Goal: Task Accomplishment & Management: Complete application form

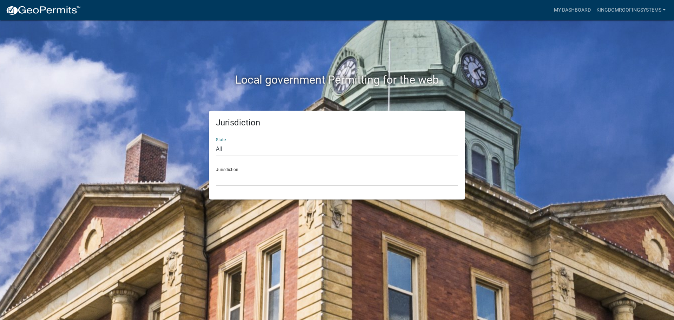
click at [230, 149] on select "All Colorado Georgia Indiana Iowa Kansas Minnesota Ohio South Carolina Wisconsin" at bounding box center [337, 149] width 242 height 14
select select "Indiana"
click at [216, 142] on select "All Colorado Georgia Indiana Iowa Kansas Minnesota Ohio South Carolina Wisconsin" at bounding box center [337, 149] width 242 height 14
click at [233, 178] on select "City of Charlestown, Indiana City of Jeffersonville, Indiana City of Logansport…" at bounding box center [337, 179] width 242 height 14
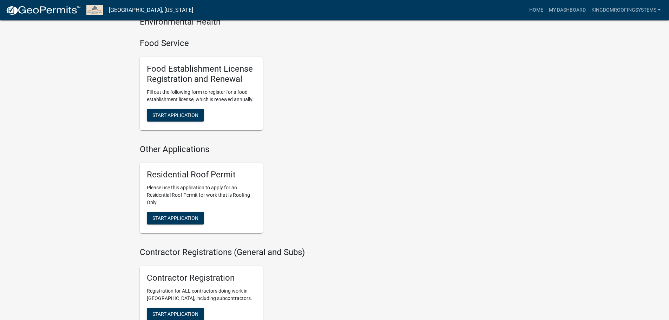
scroll to position [457, 0]
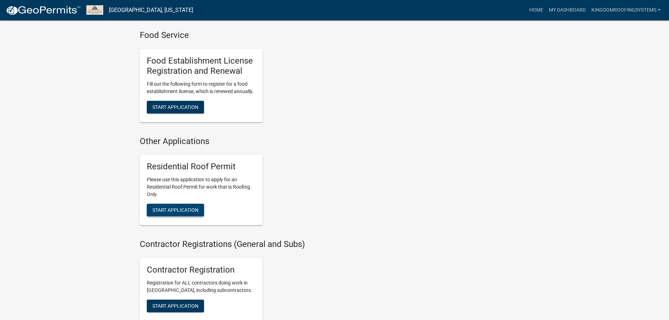
click at [175, 207] on span "Start Application" at bounding box center [175, 210] width 46 height 6
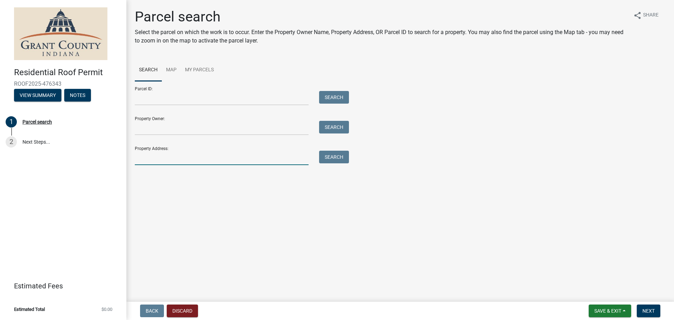
click at [150, 158] on input "Property Address:" at bounding box center [222, 158] width 174 height 14
type input "855 S 8th St"
click at [341, 158] on button "Search" at bounding box center [334, 157] width 30 height 13
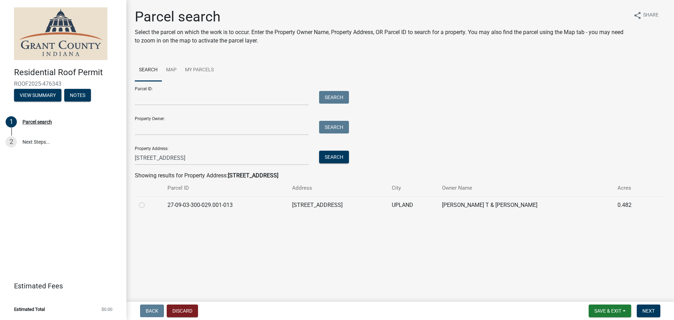
click at [148, 201] on label at bounding box center [148, 201] width 0 height 0
click at [148, 205] on input "radio" at bounding box center [150, 203] width 5 height 5
radio input "true"
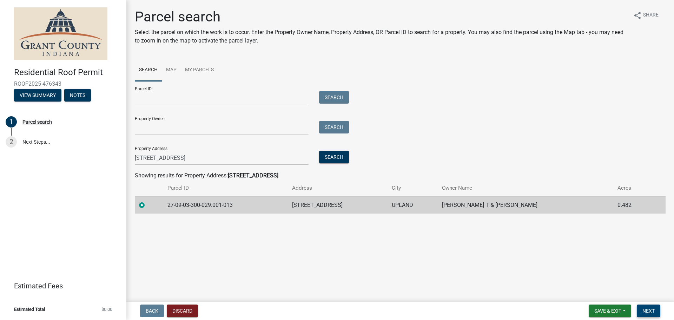
click at [653, 312] on span "Next" at bounding box center [649, 311] width 12 height 6
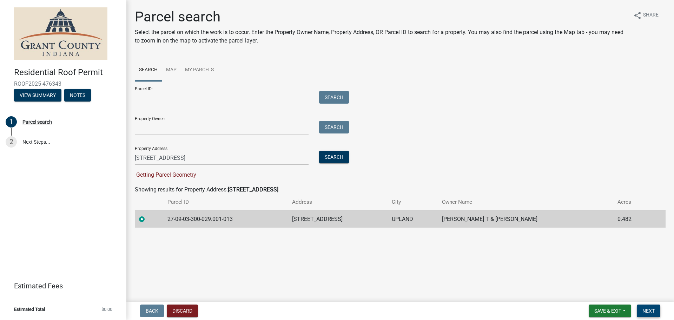
click at [653, 312] on span "Next" at bounding box center [649, 311] width 12 height 6
click at [197, 221] on td "27-09-03-300-029.001-013" at bounding box center [225, 218] width 125 height 17
click at [201, 220] on td "27-09-03-300-029.001-013" at bounding box center [225, 218] width 125 height 17
click at [336, 158] on button "Search" at bounding box center [334, 157] width 30 height 13
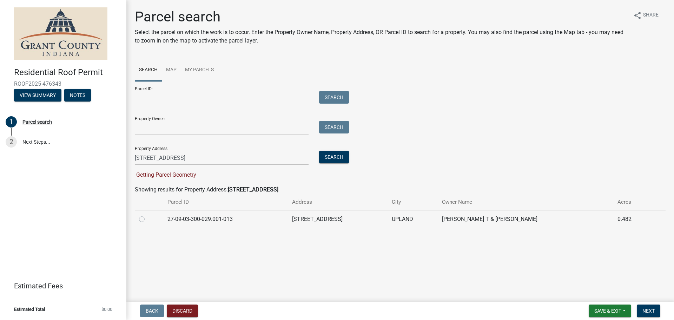
click at [148, 215] on label at bounding box center [148, 215] width 0 height 0
click at [148, 219] on input "radio" at bounding box center [150, 217] width 5 height 5
radio input "true"
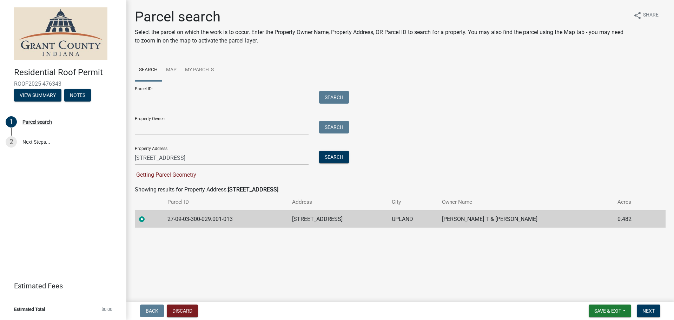
click at [211, 219] on td "27-09-03-300-029.001-013" at bounding box center [225, 218] width 125 height 17
click at [643, 310] on span "Next" at bounding box center [649, 311] width 12 height 6
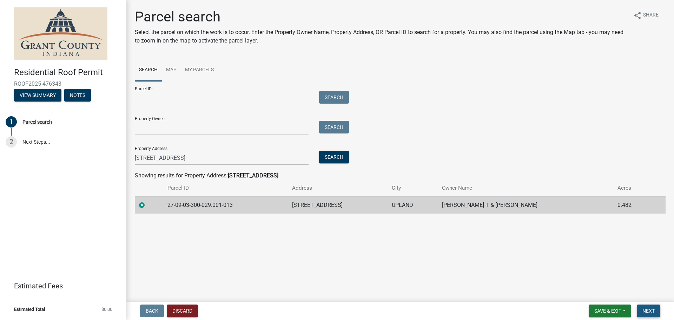
click at [653, 311] on span "Next" at bounding box center [649, 311] width 12 height 6
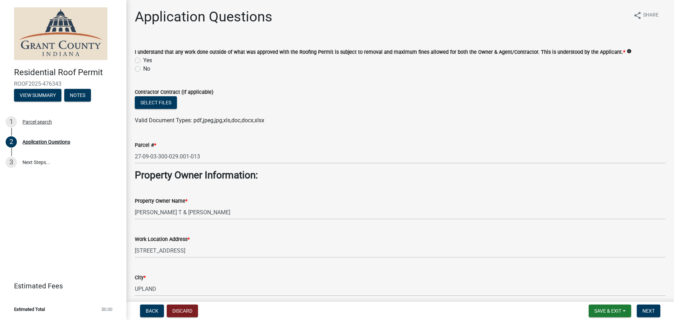
click at [143, 61] on label "Yes" at bounding box center [147, 60] width 9 height 8
click at [143, 61] on input "Yes" at bounding box center [145, 58] width 5 height 5
radio input "true"
click at [159, 105] on button "Select files" at bounding box center [156, 102] width 42 height 13
click at [171, 105] on button "Select files" at bounding box center [156, 102] width 42 height 13
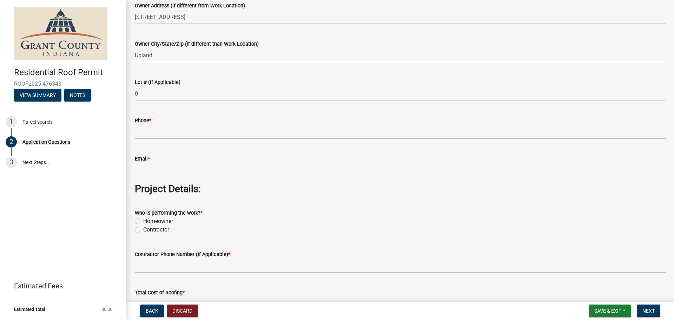
scroll to position [457, 0]
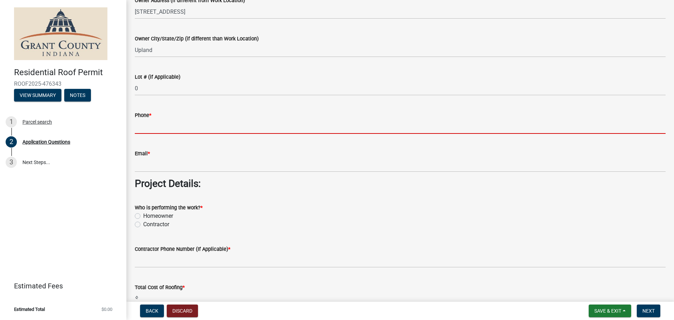
click at [146, 126] on input "Phone *" at bounding box center [400, 126] width 531 height 14
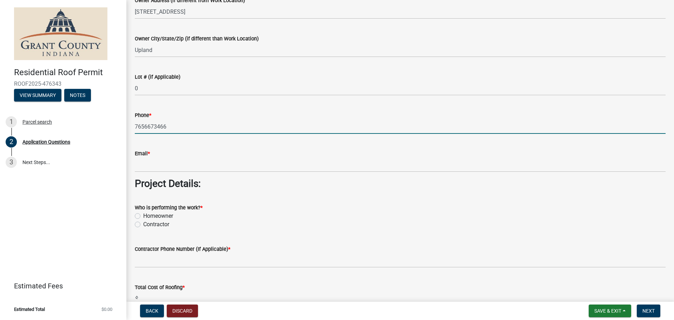
type input "7656673466"
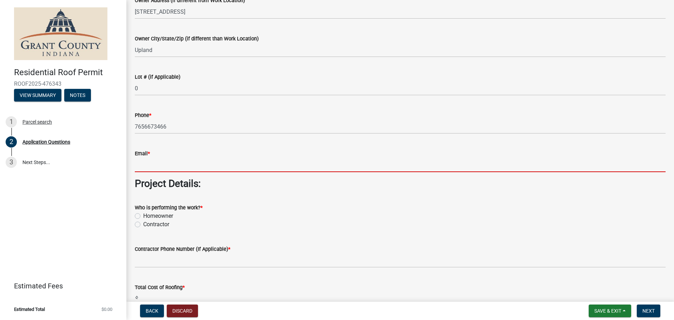
click at [154, 170] on input "Email *" at bounding box center [400, 165] width 531 height 14
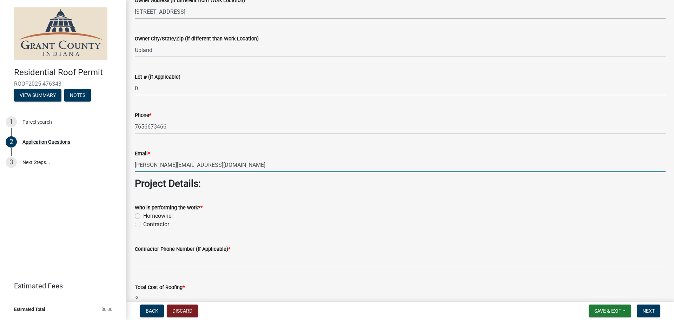
type input "jon@kingdomquality.com"
click at [143, 226] on label "Contractor" at bounding box center [156, 224] width 26 height 8
click at [143, 225] on input "Contractor" at bounding box center [145, 222] width 5 height 5
radio input "true"
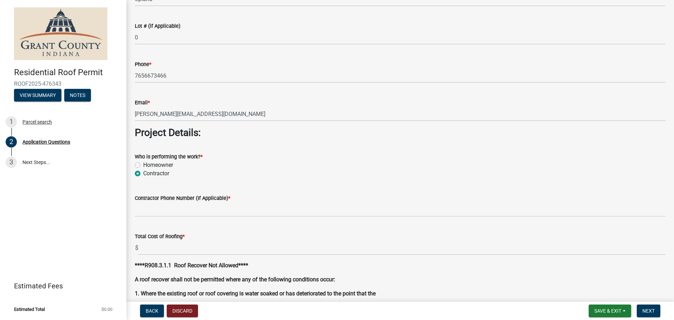
scroll to position [527, 0]
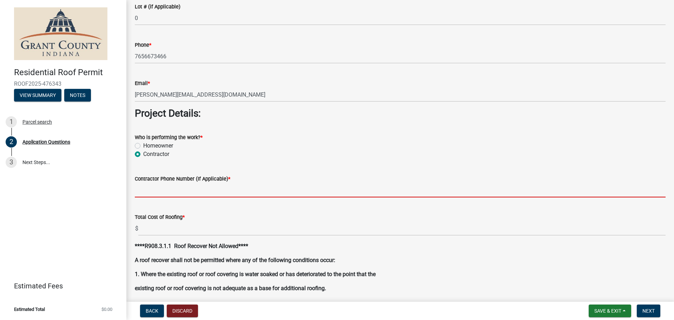
click at [160, 193] on input "Contractor Phone Number (If Applicable) *" at bounding box center [400, 190] width 531 height 14
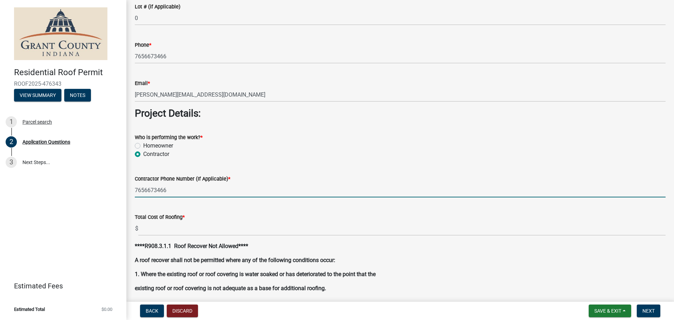
type input "7656673466"
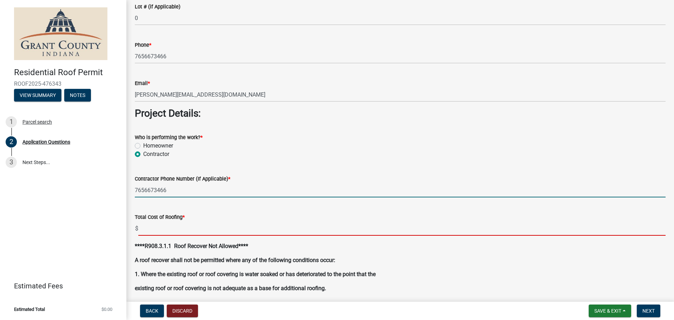
click at [158, 229] on input "text" at bounding box center [402, 228] width 528 height 14
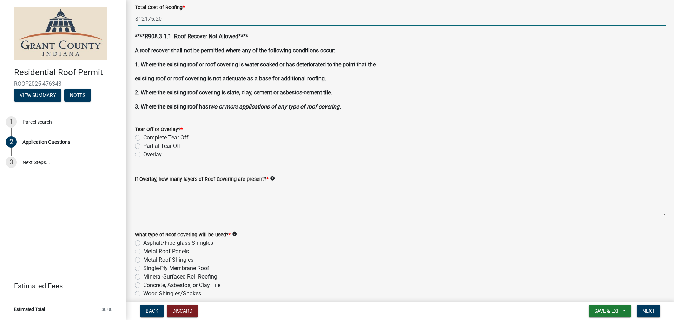
scroll to position [738, 0]
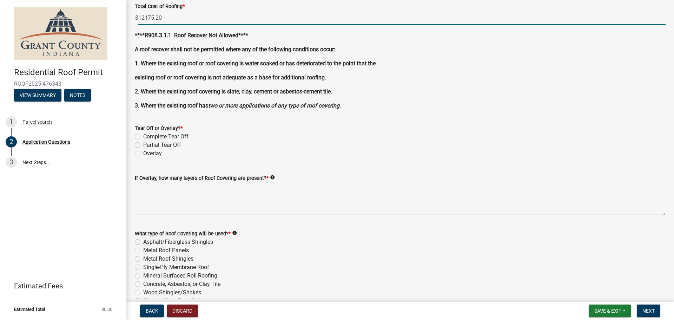
type input "12175.20"
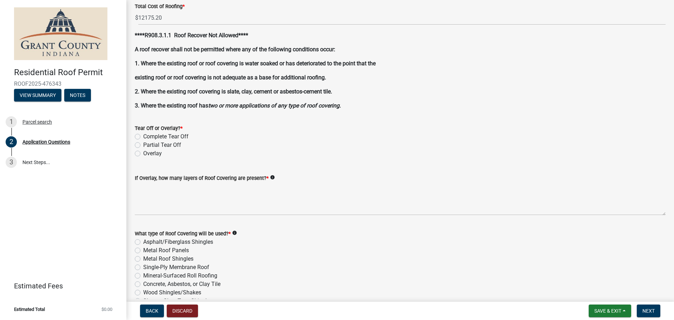
click at [143, 136] on label "Complete Tear Off" at bounding box center [165, 136] width 45 height 8
click at [143, 136] on input "Complete Tear Off" at bounding box center [145, 134] width 5 height 5
radio input "true"
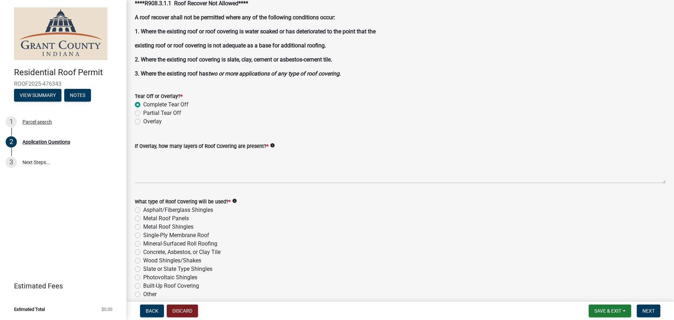
scroll to position [773, 0]
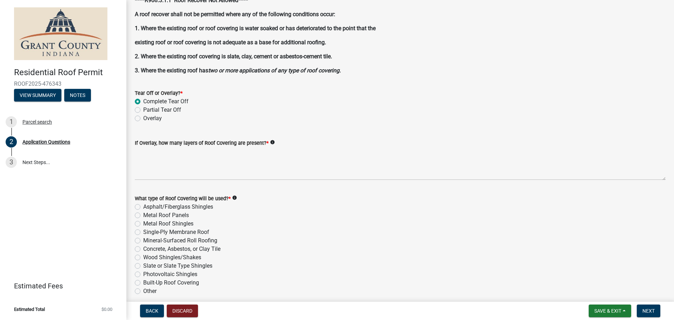
click at [143, 205] on label "Asphalt/Fiberglass Shingles" at bounding box center [178, 207] width 70 height 8
click at [143, 205] on input "Asphalt/Fiberglass Shingles" at bounding box center [145, 205] width 5 height 5
radio input "true"
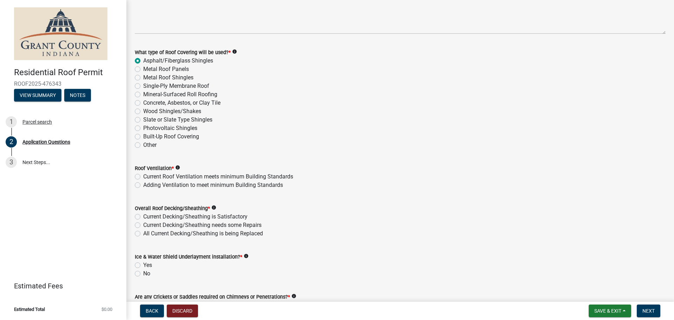
scroll to position [948, 0]
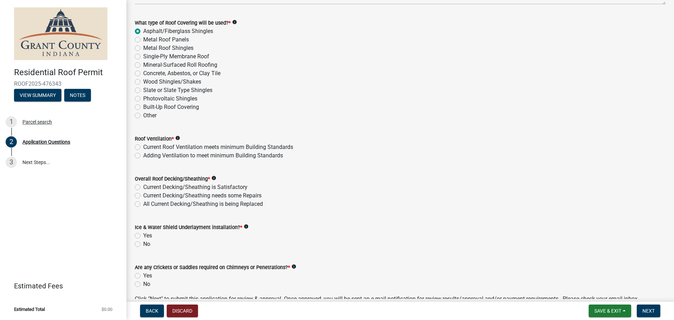
click at [143, 146] on label "Current Roof Ventilation meets minimum Building Standards" at bounding box center [218, 147] width 150 height 8
click at [143, 146] on input "Current Roof Ventilation meets minimum Building Standards" at bounding box center [145, 145] width 5 height 5
radio input "true"
click at [143, 188] on label "Current Decking/Sheathing is Satisfactory" at bounding box center [195, 187] width 104 height 8
click at [143, 188] on input "Current Decking/Sheathing is Satisfactory" at bounding box center [145, 185] width 5 height 5
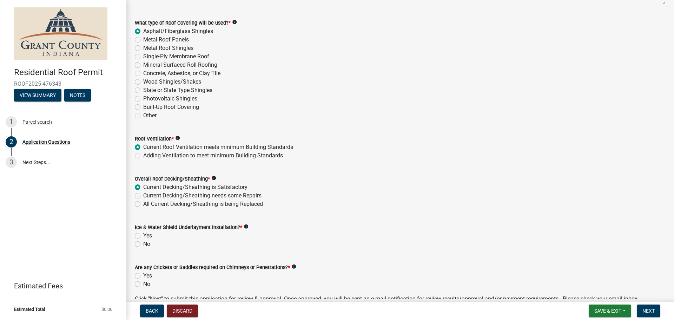
radio input "true"
click at [143, 235] on label "Yes" at bounding box center [147, 235] width 9 height 8
click at [143, 235] on input "Yes" at bounding box center [145, 233] width 5 height 5
radio input "true"
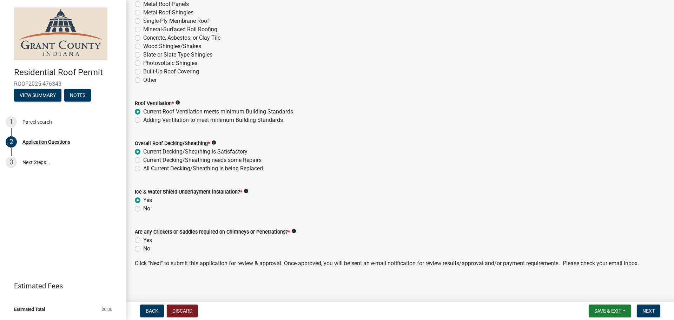
scroll to position [986, 0]
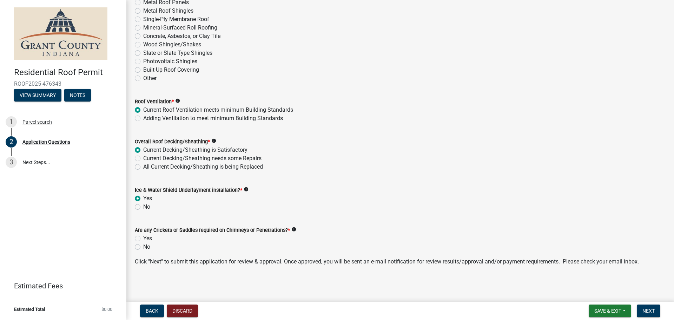
click at [143, 247] on label "No" at bounding box center [146, 247] width 7 height 8
click at [143, 247] on input "No" at bounding box center [145, 245] width 5 height 5
radio input "true"
click at [653, 312] on span "Next" at bounding box center [649, 311] width 12 height 6
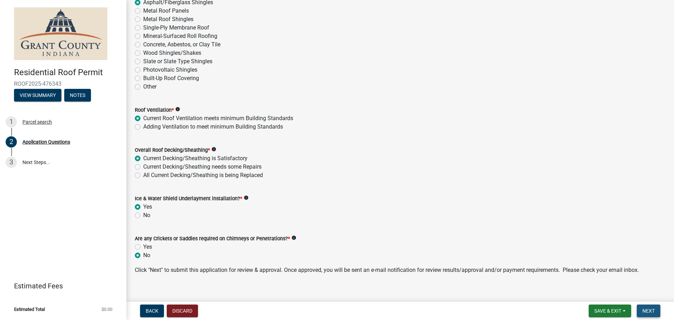
scroll to position [994, 0]
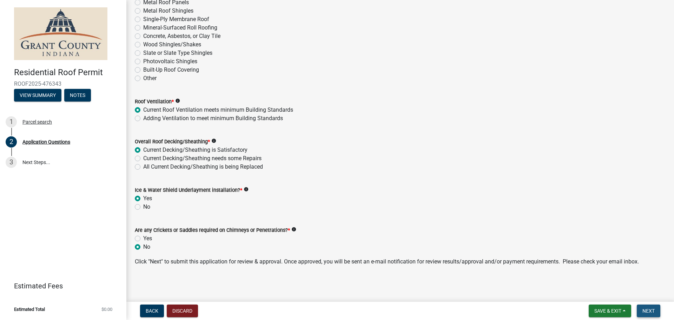
click at [648, 309] on span "Next" at bounding box center [649, 311] width 12 height 6
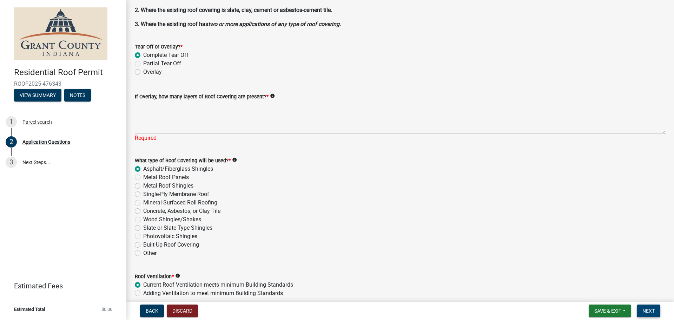
scroll to position [818, 0]
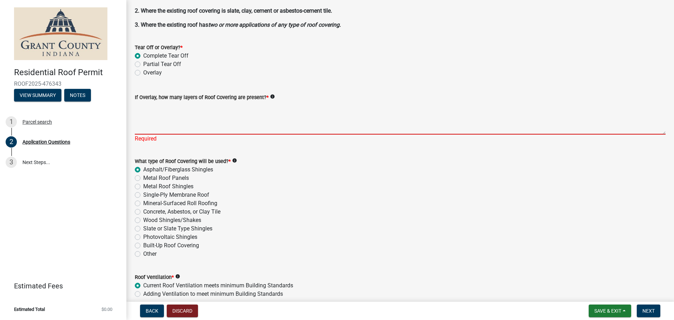
click at [156, 132] on textarea "If Overlay, how many layers of Roof Covering are present? *" at bounding box center [400, 118] width 531 height 33
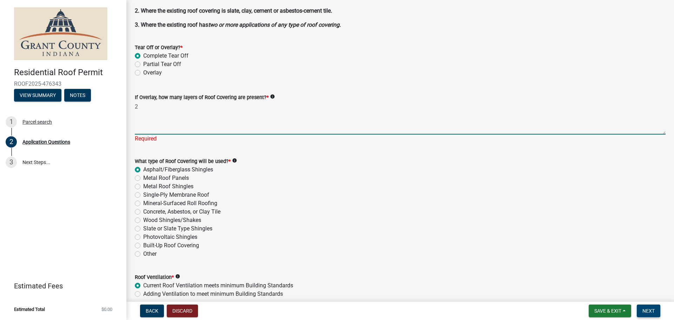
type textarea "2"
click at [647, 309] on span "Next" at bounding box center [649, 311] width 12 height 6
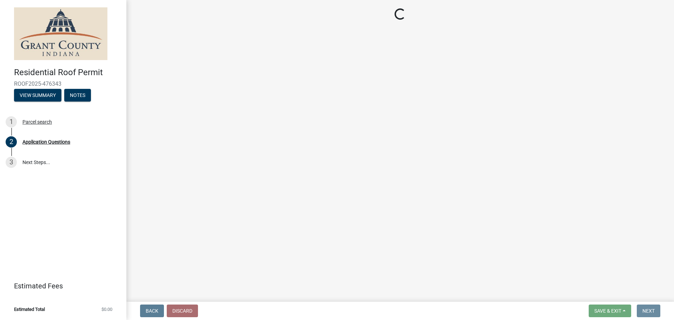
scroll to position [0, 0]
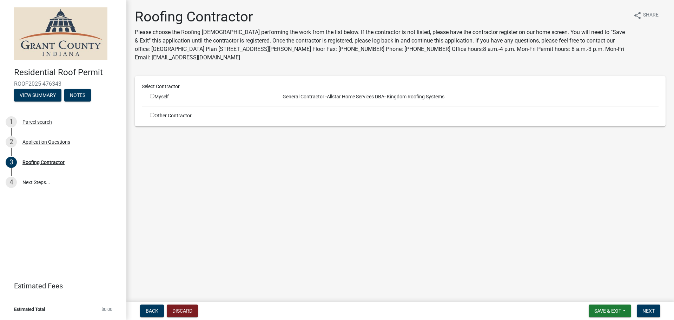
click at [152, 95] on input "radio" at bounding box center [152, 96] width 5 height 5
radio input "true"
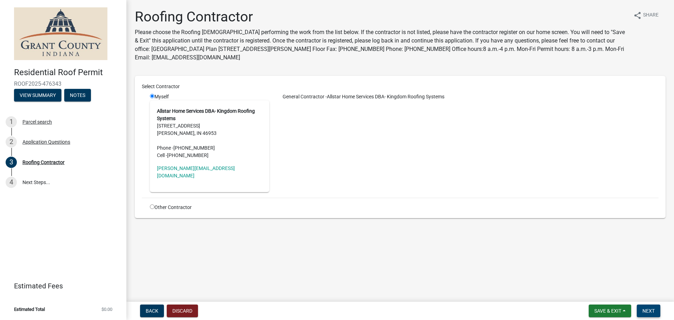
click at [654, 311] on span "Next" at bounding box center [649, 311] width 12 height 6
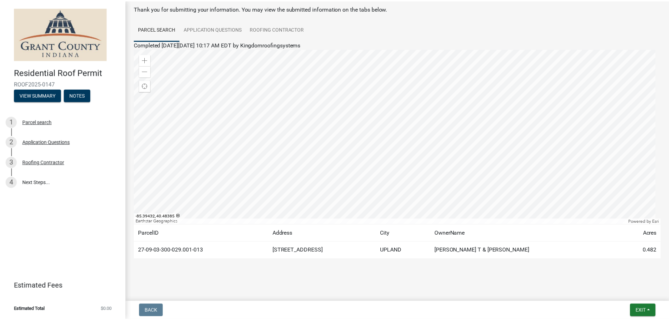
scroll to position [37, 0]
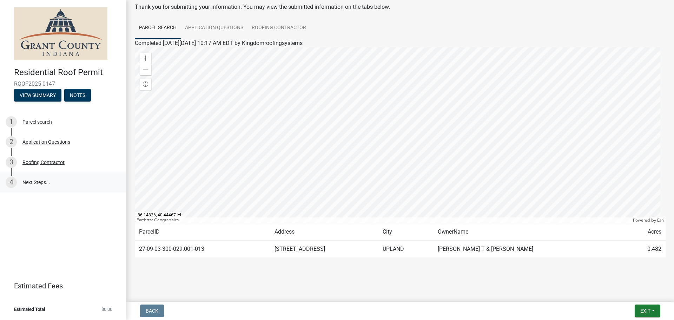
click at [39, 183] on link "4 Next Steps..." at bounding box center [63, 182] width 126 height 20
click at [645, 310] on span "Exit" at bounding box center [646, 311] width 10 height 6
click at [613, 149] on div at bounding box center [400, 135] width 531 height 176
click at [605, 4] on div "Thank you for submitting your information. You may view the submitted informati…" at bounding box center [400, 7] width 531 height 8
click at [649, 311] on span "Exit" at bounding box center [646, 311] width 10 height 6
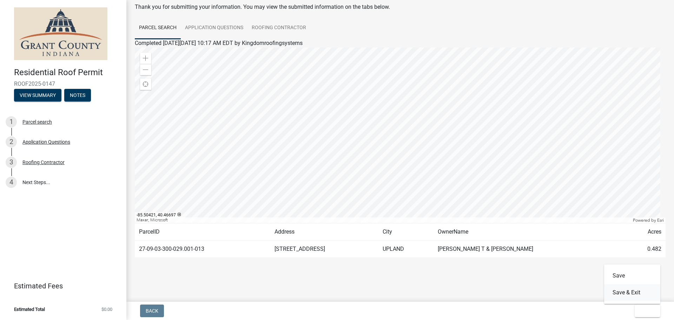
click at [624, 292] on button "Save & Exit" at bounding box center [633, 292] width 56 height 17
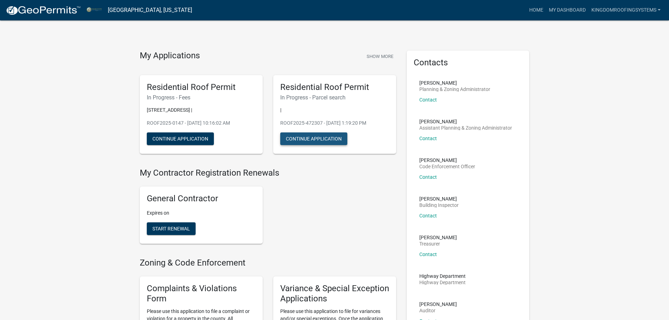
click at [331, 139] on button "Continue Application" at bounding box center [313, 138] width 67 height 13
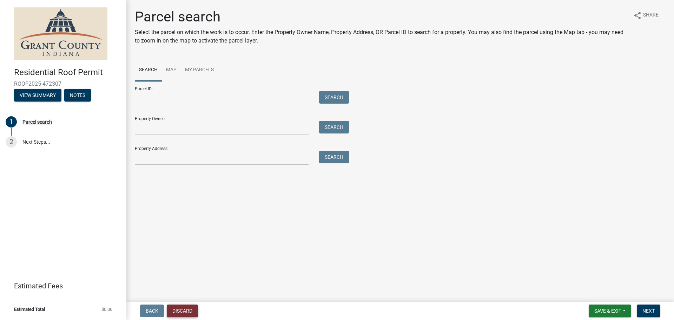
click at [184, 314] on button "Discard" at bounding box center [182, 311] width 31 height 13
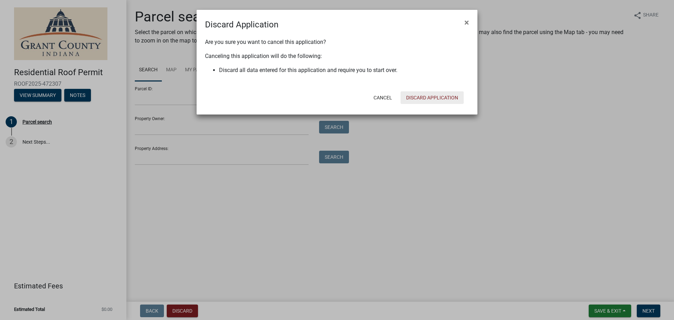
click at [417, 98] on button "Discard Application" at bounding box center [432, 97] width 63 height 13
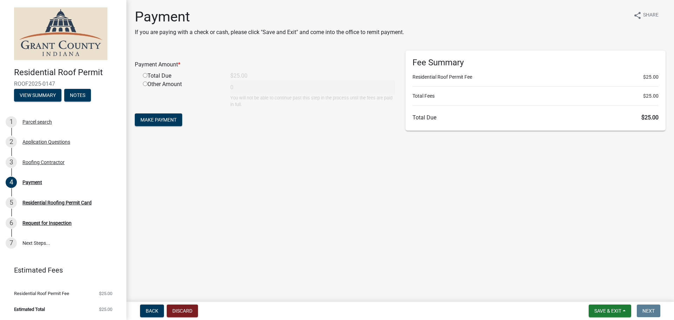
click at [145, 74] on input "radio" at bounding box center [145, 75] width 5 height 5
radio input "true"
type input "25"
click at [158, 118] on span "Make Payment" at bounding box center [159, 120] width 36 height 6
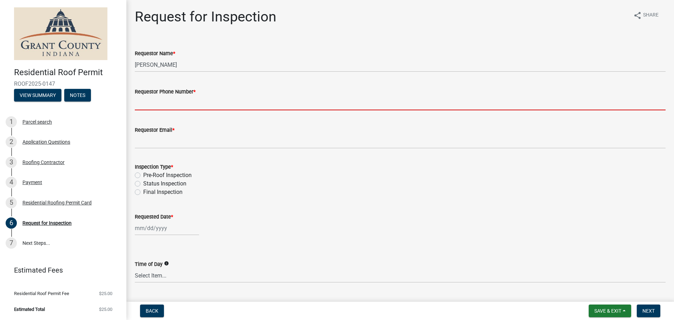
click at [177, 104] on input "Requestor Phone Number *" at bounding box center [400, 103] width 531 height 14
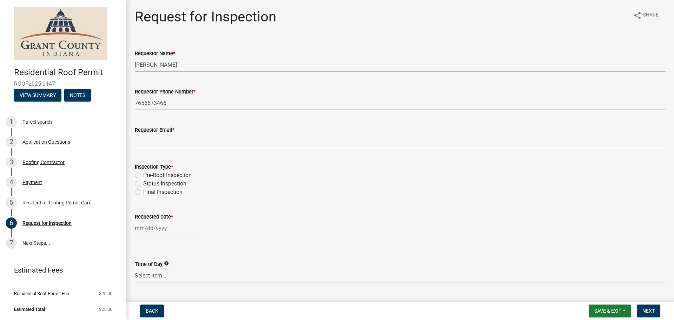
type input "7656673466"
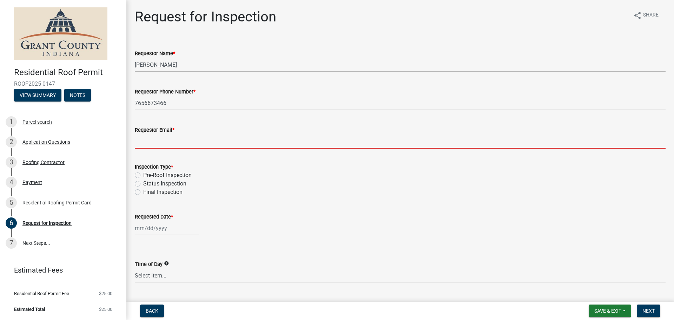
click at [158, 143] on input "Requestor Email *" at bounding box center [400, 141] width 531 height 14
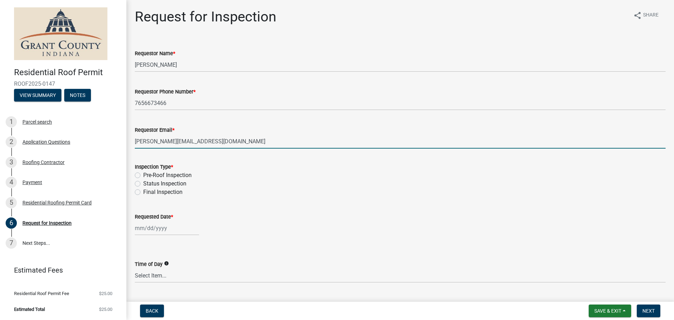
type input "jon@kingdomquality.com"
click at [143, 177] on label "Pre-Roof Inspection" at bounding box center [167, 175] width 48 height 8
click at [143, 176] on input "Pre-Roof Inspection" at bounding box center [145, 173] width 5 height 5
radio input "true"
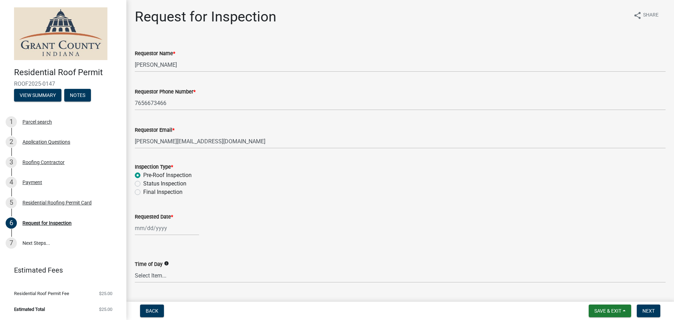
select select "9"
select select "2025"
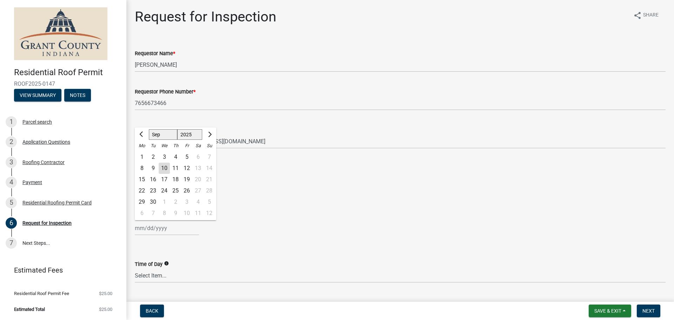
click at [146, 227] on input "Requested Date *" at bounding box center [167, 228] width 64 height 14
click at [142, 177] on div "15" at bounding box center [141, 179] width 11 height 11
type input "09/15/2025"
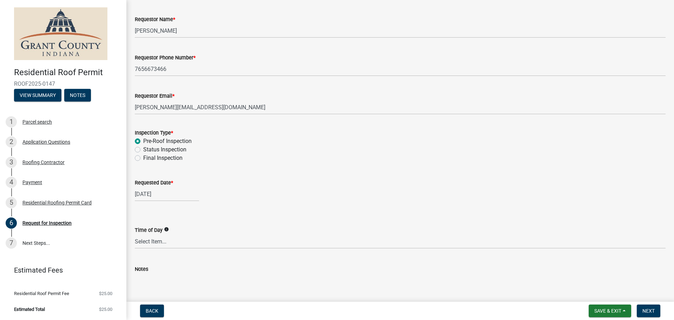
scroll to position [35, 0]
click at [163, 243] on select "Select Item... AM PM Anytime" at bounding box center [400, 240] width 531 height 14
click at [135, 233] on select "Select Item... AM PM Anytime" at bounding box center [400, 240] width 531 height 14
select select "b295104e-8323-4e41-b57e-5e62d3e6ae0f"
click at [649, 311] on span "Next" at bounding box center [649, 311] width 12 height 6
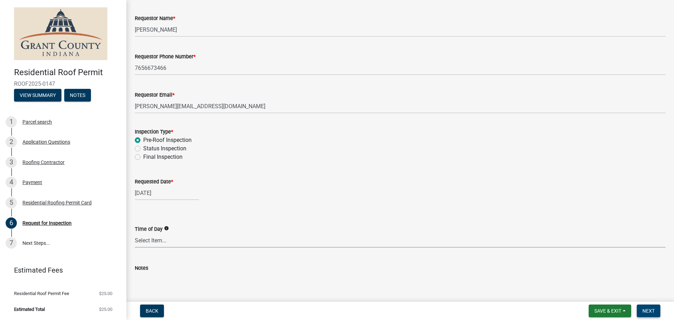
scroll to position [0, 0]
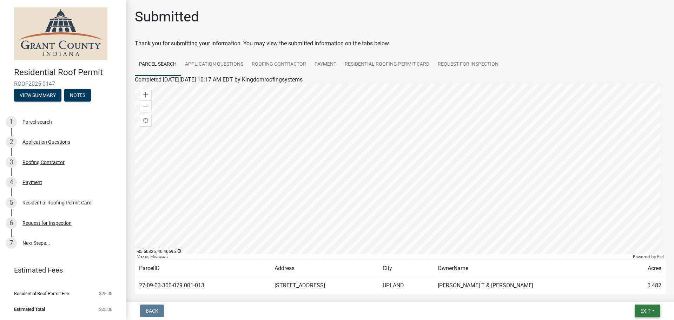
click at [645, 309] on span "Exit" at bounding box center [646, 311] width 10 height 6
click at [634, 295] on button "Save & Exit" at bounding box center [633, 292] width 56 height 17
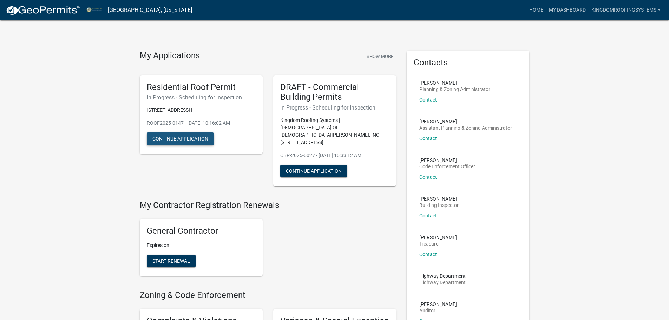
click at [193, 141] on button "Continue Application" at bounding box center [180, 138] width 67 height 13
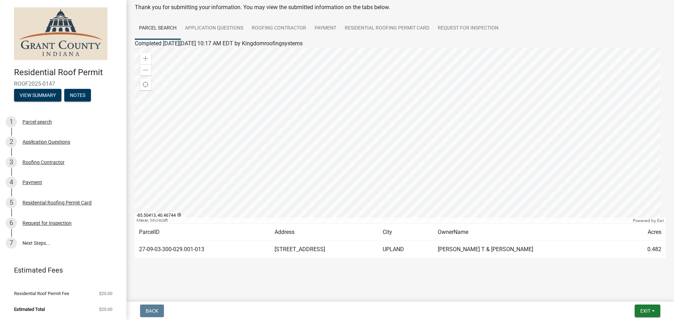
scroll to position [37, 0]
click at [37, 182] on div "Payment" at bounding box center [32, 182] width 20 height 5
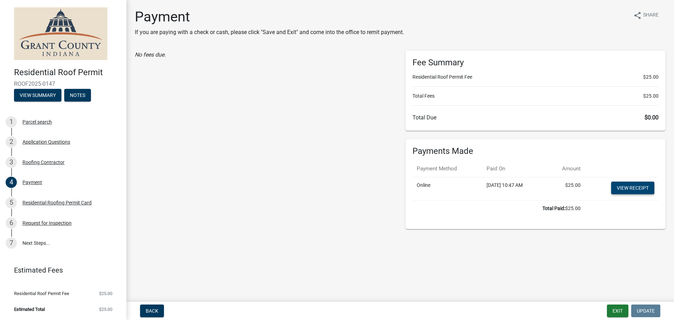
click at [631, 190] on link "View receipt" at bounding box center [633, 188] width 43 height 13
